Goal: Task Accomplishment & Management: Complete application form

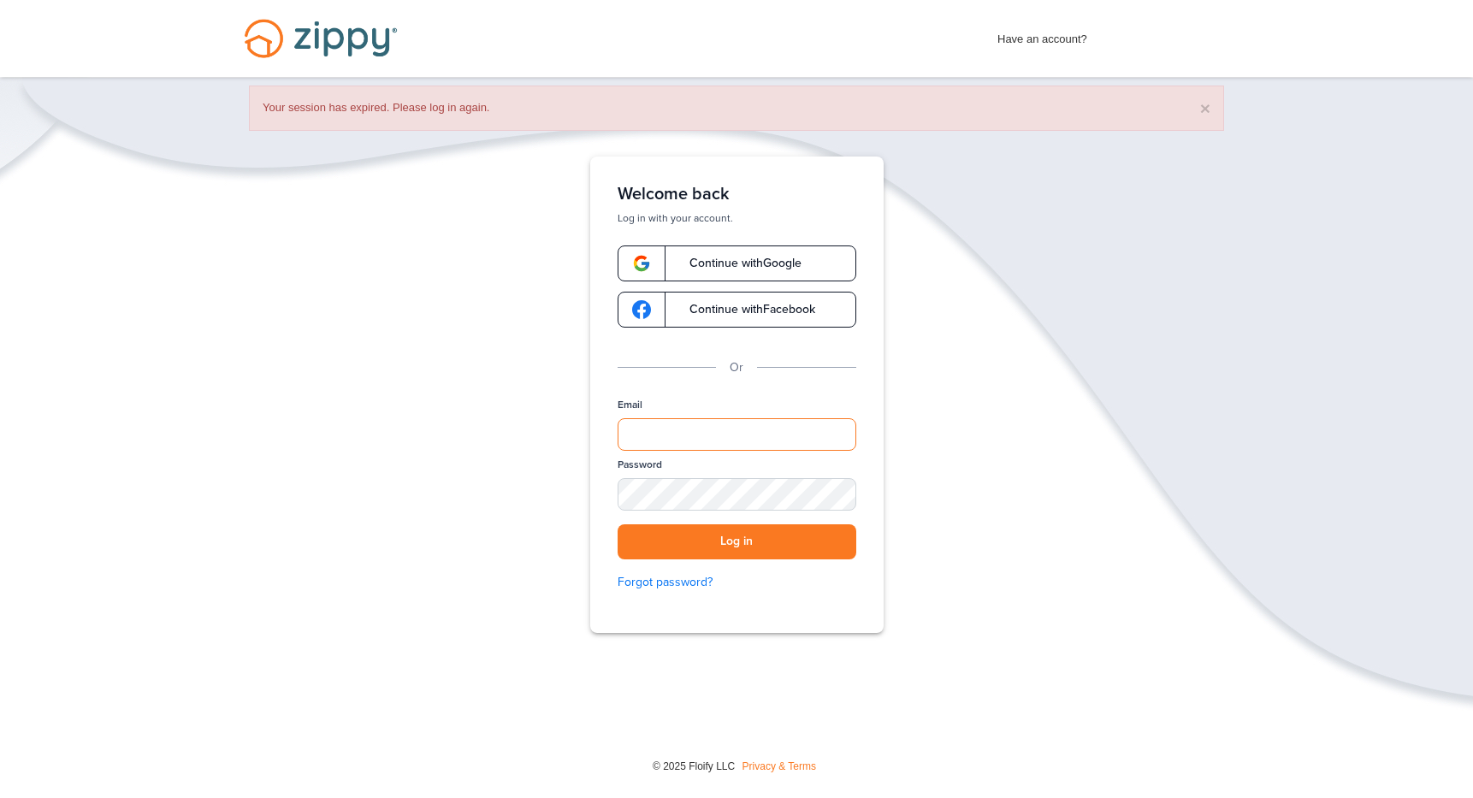
click at [754, 433] on input "Email" at bounding box center [736, 434] width 239 height 32
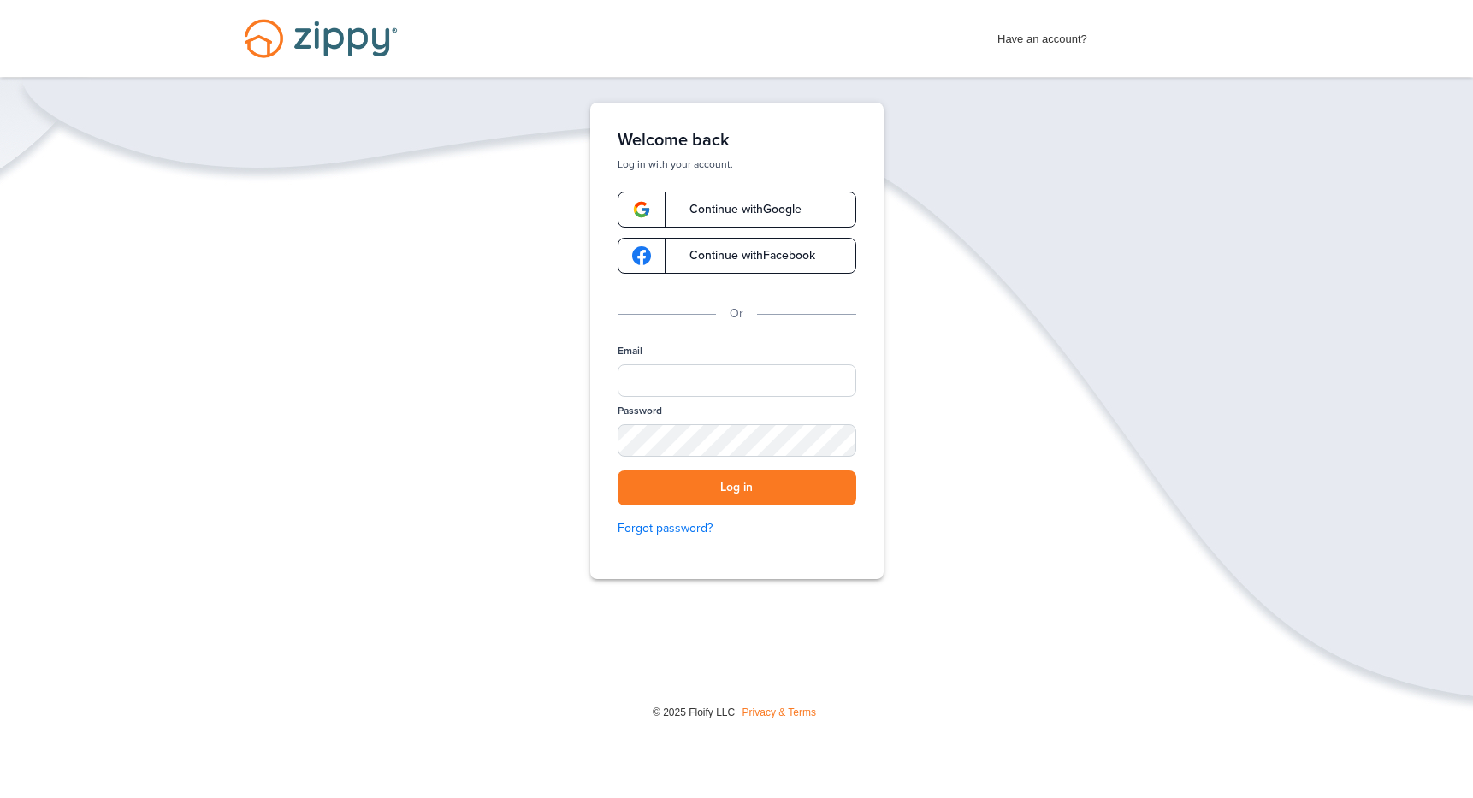
click at [728, 358] on div "Email" at bounding box center [736, 374] width 239 height 60
click at [728, 387] on input "Email" at bounding box center [736, 380] width 239 height 32
type input "**********"
click at [777, 496] on button "Log in" at bounding box center [736, 487] width 239 height 35
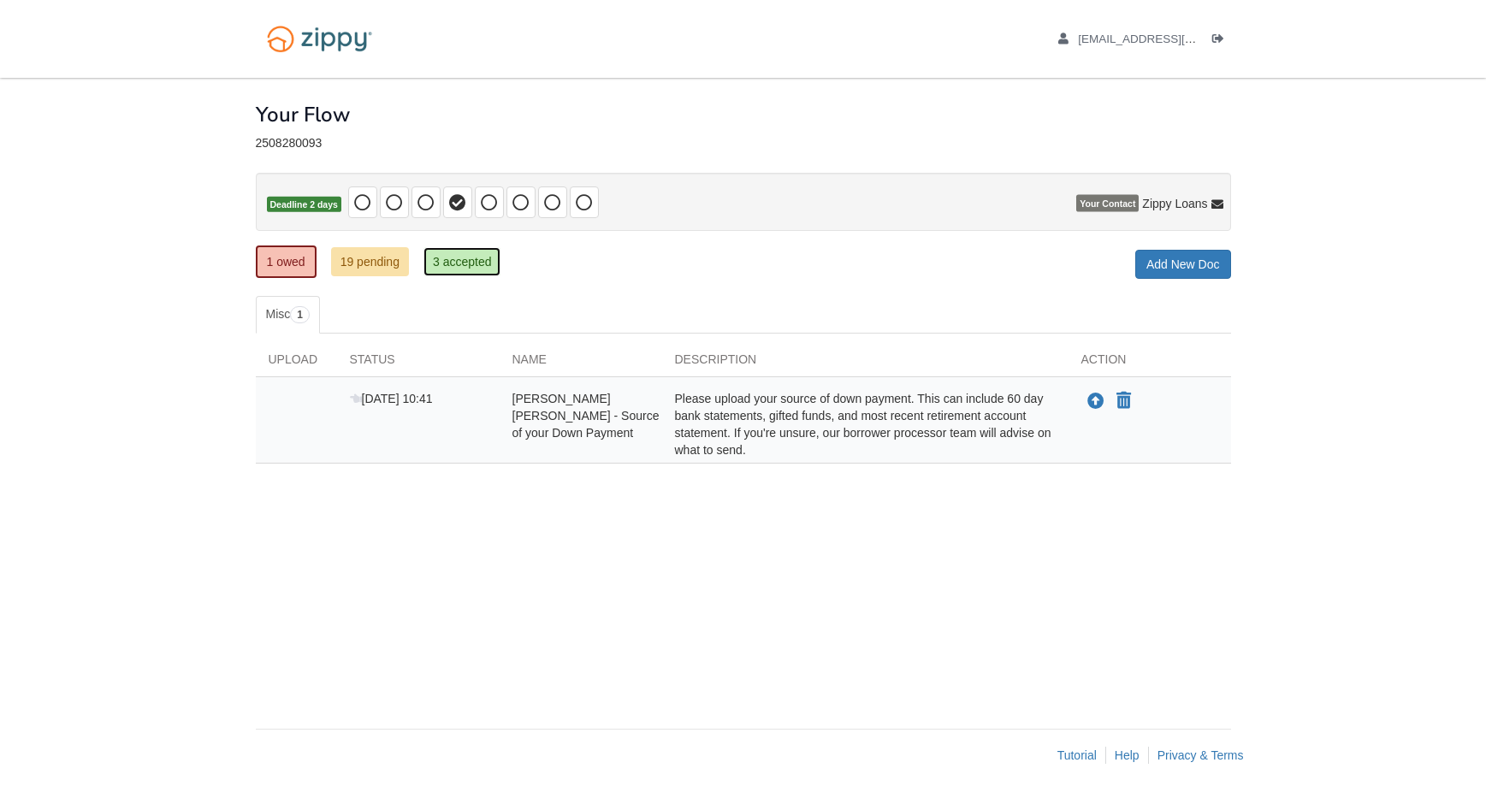
click at [459, 264] on link "3 accepted" at bounding box center [462, 261] width 78 height 29
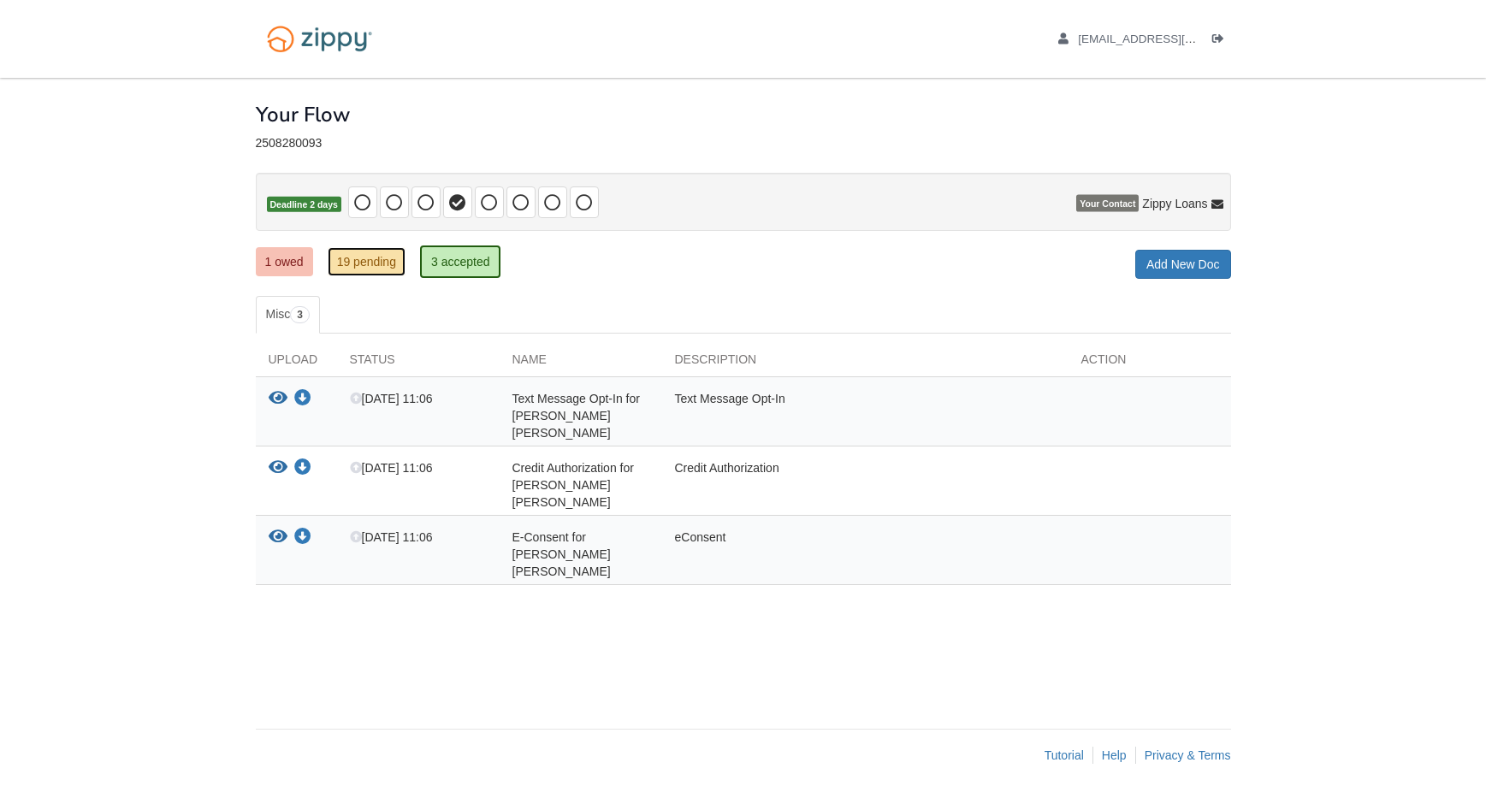
click at [393, 256] on link "19 pending" at bounding box center [367, 261] width 78 height 29
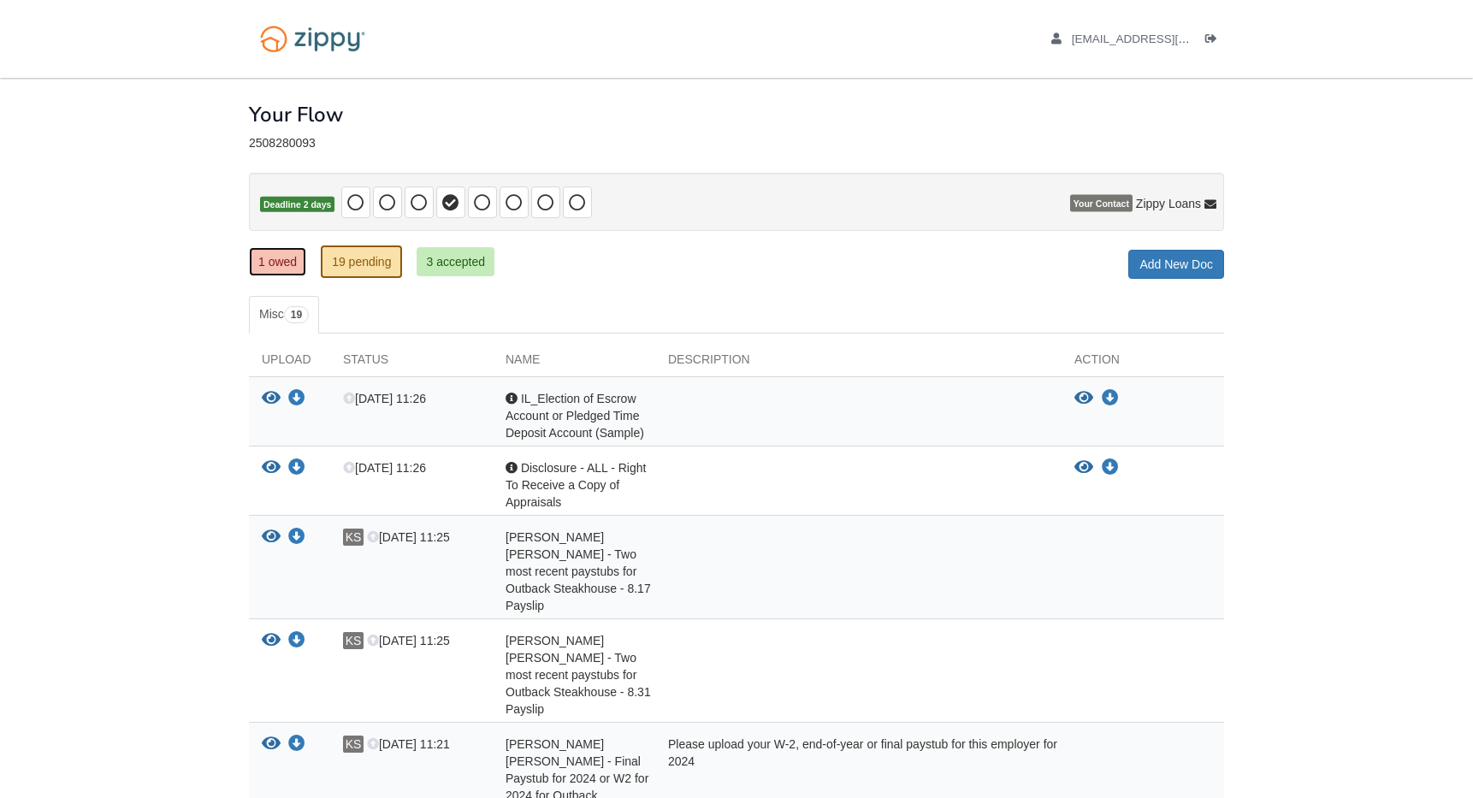
click at [276, 266] on link "1 owed" at bounding box center [277, 261] width 57 height 29
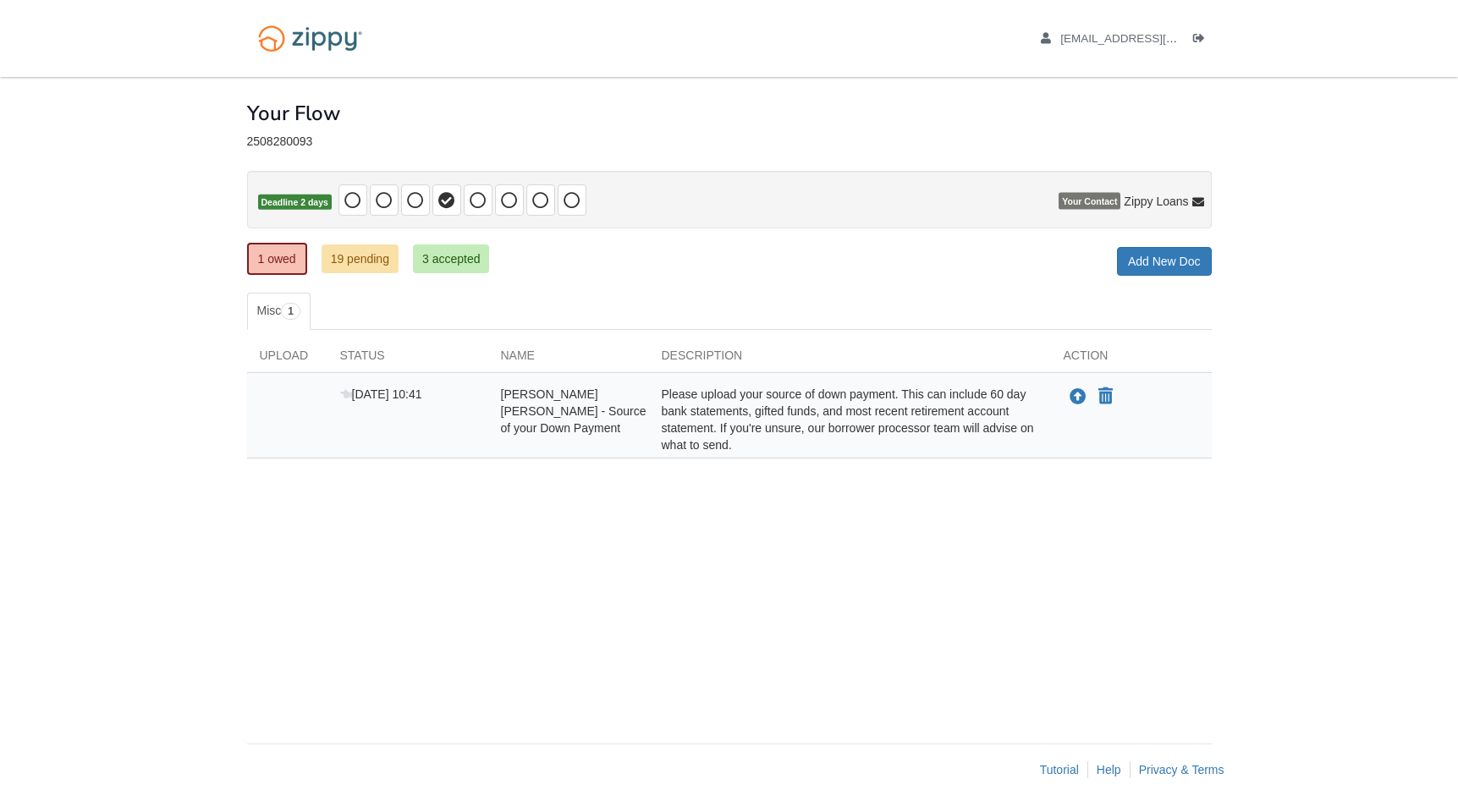
click at [872, 412] on div "Please upload your source of down payment. This can include 60 day bank stateme…" at bounding box center [850, 419] width 402 height 67
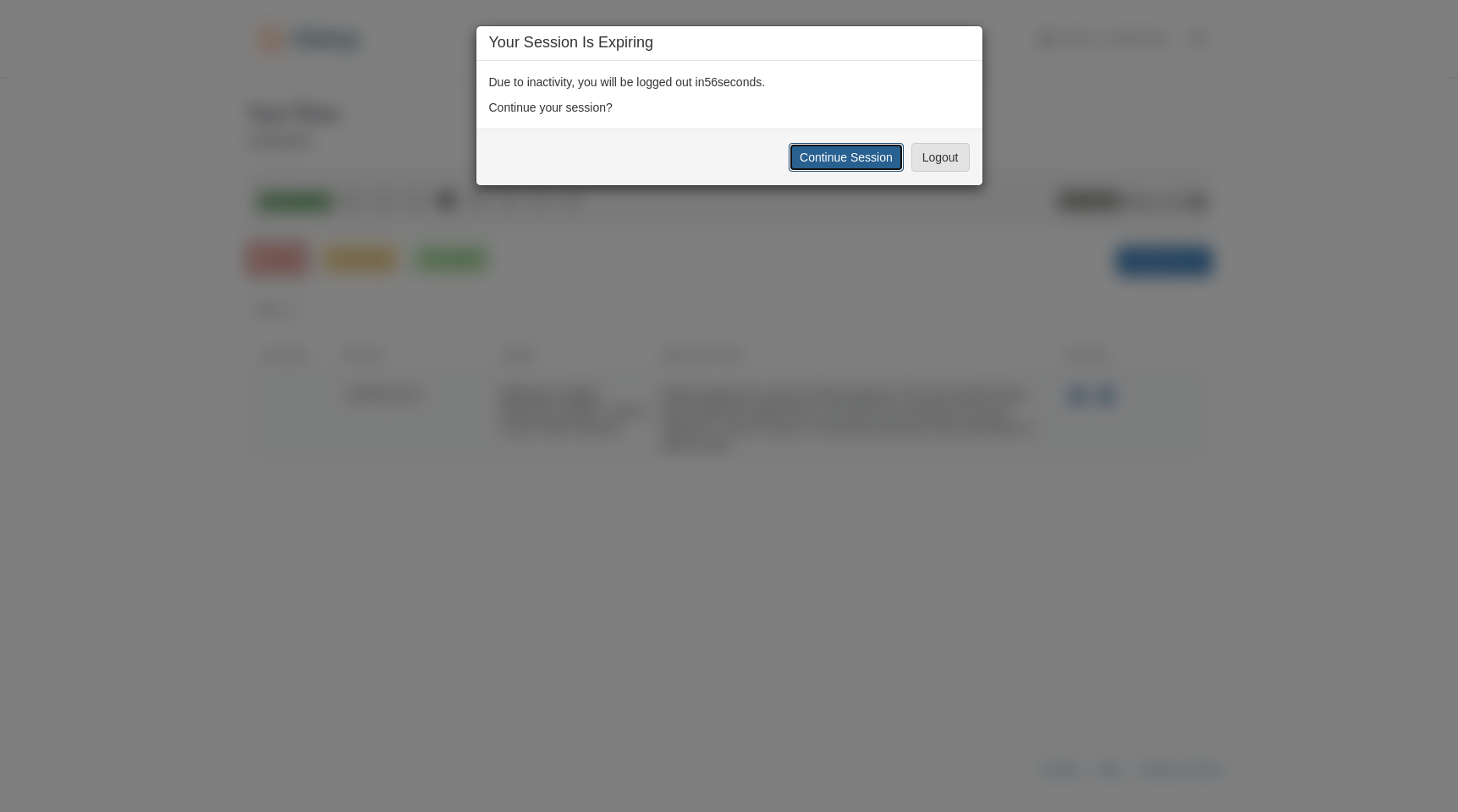
click at [859, 168] on button "Continue Session" at bounding box center [846, 157] width 115 height 29
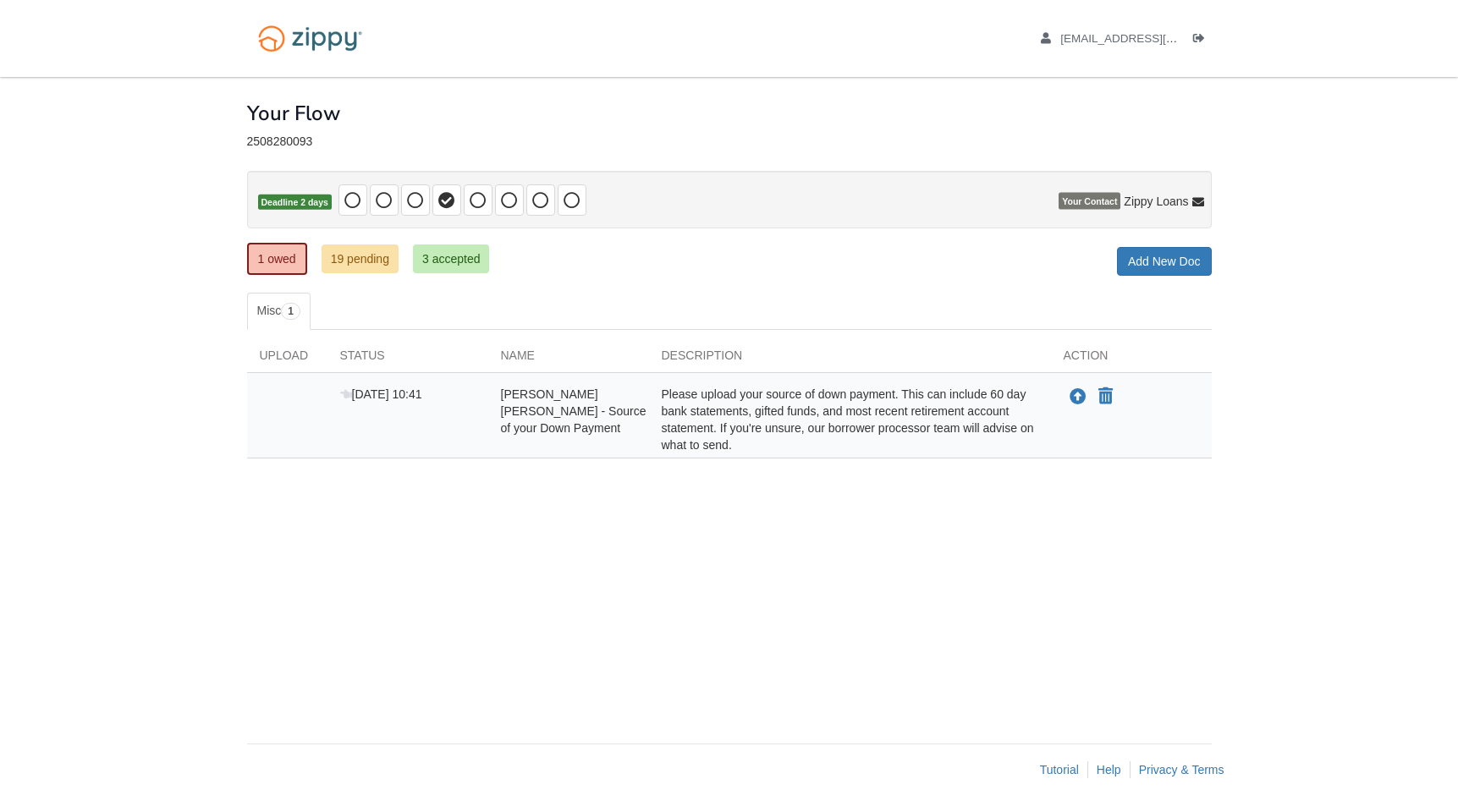
click at [593, 490] on div "× × × Pending Add Document Notice document will be included in the email sent t…" at bounding box center [729, 402] width 964 height 650
